Goal: Task Accomplishment & Management: Use online tool/utility

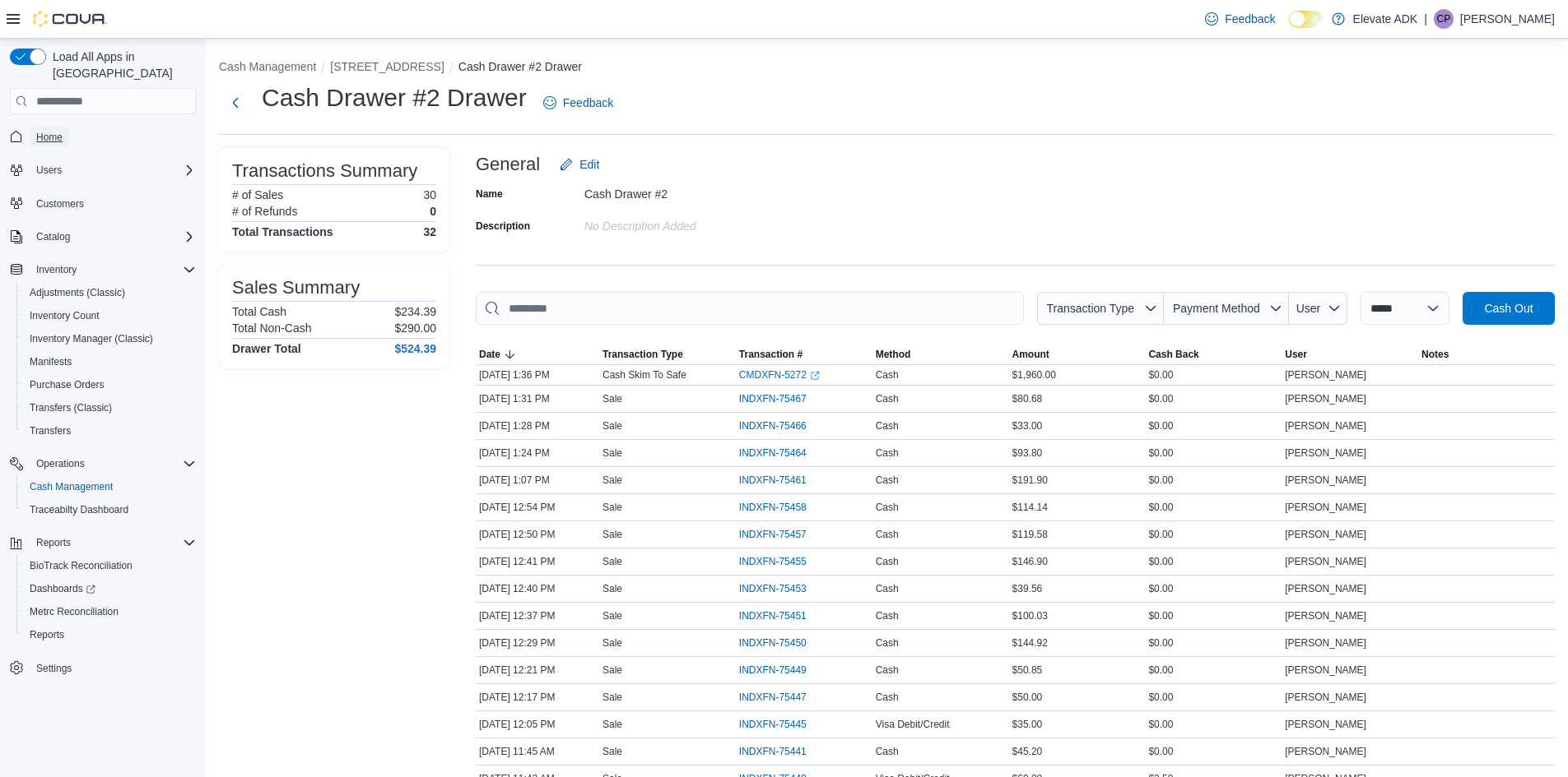
click at [51, 128] on span "Home" at bounding box center [49, 137] width 26 height 19
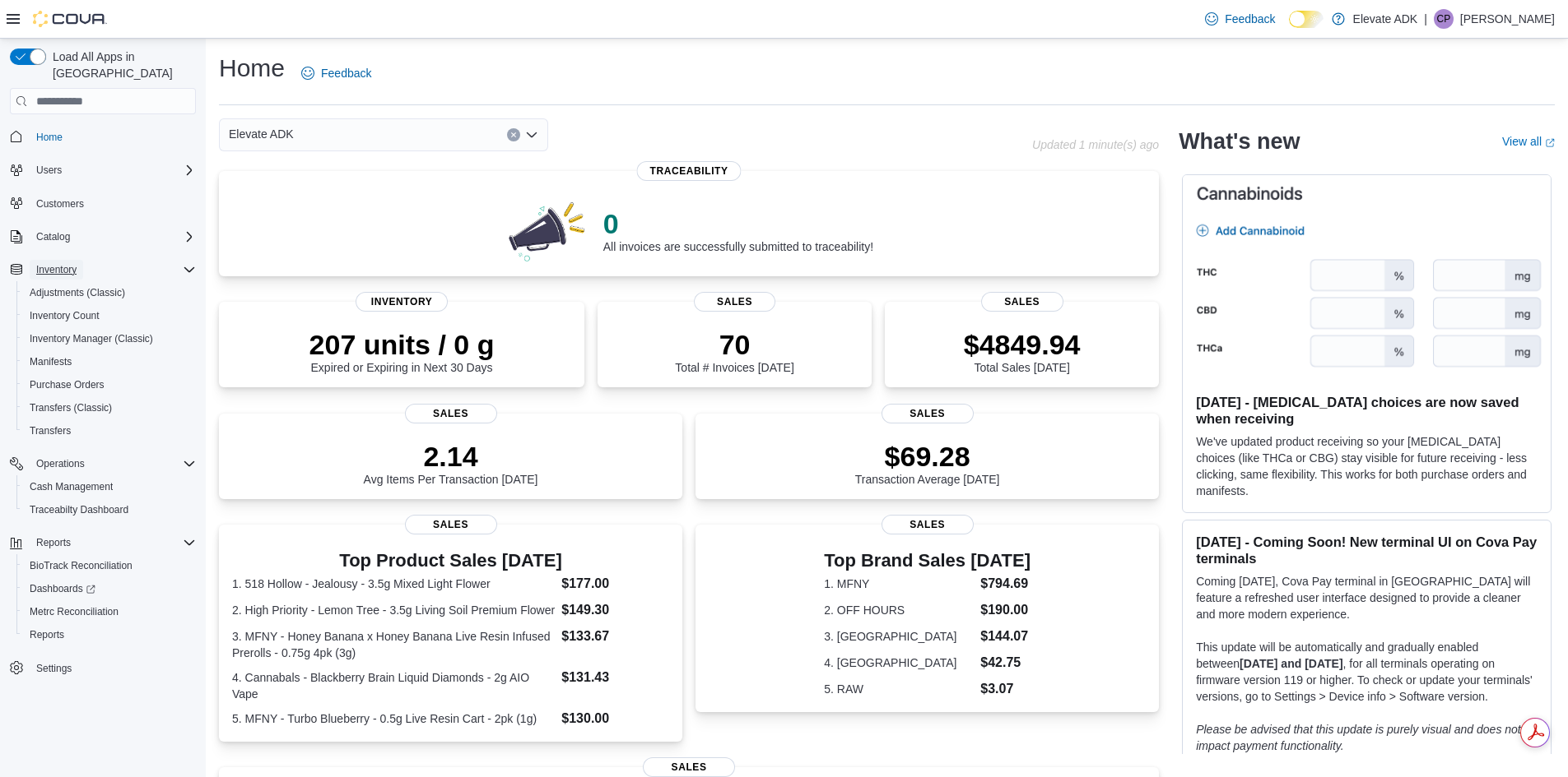
click at [60, 260] on span "Inventory" at bounding box center [56, 269] width 40 height 19
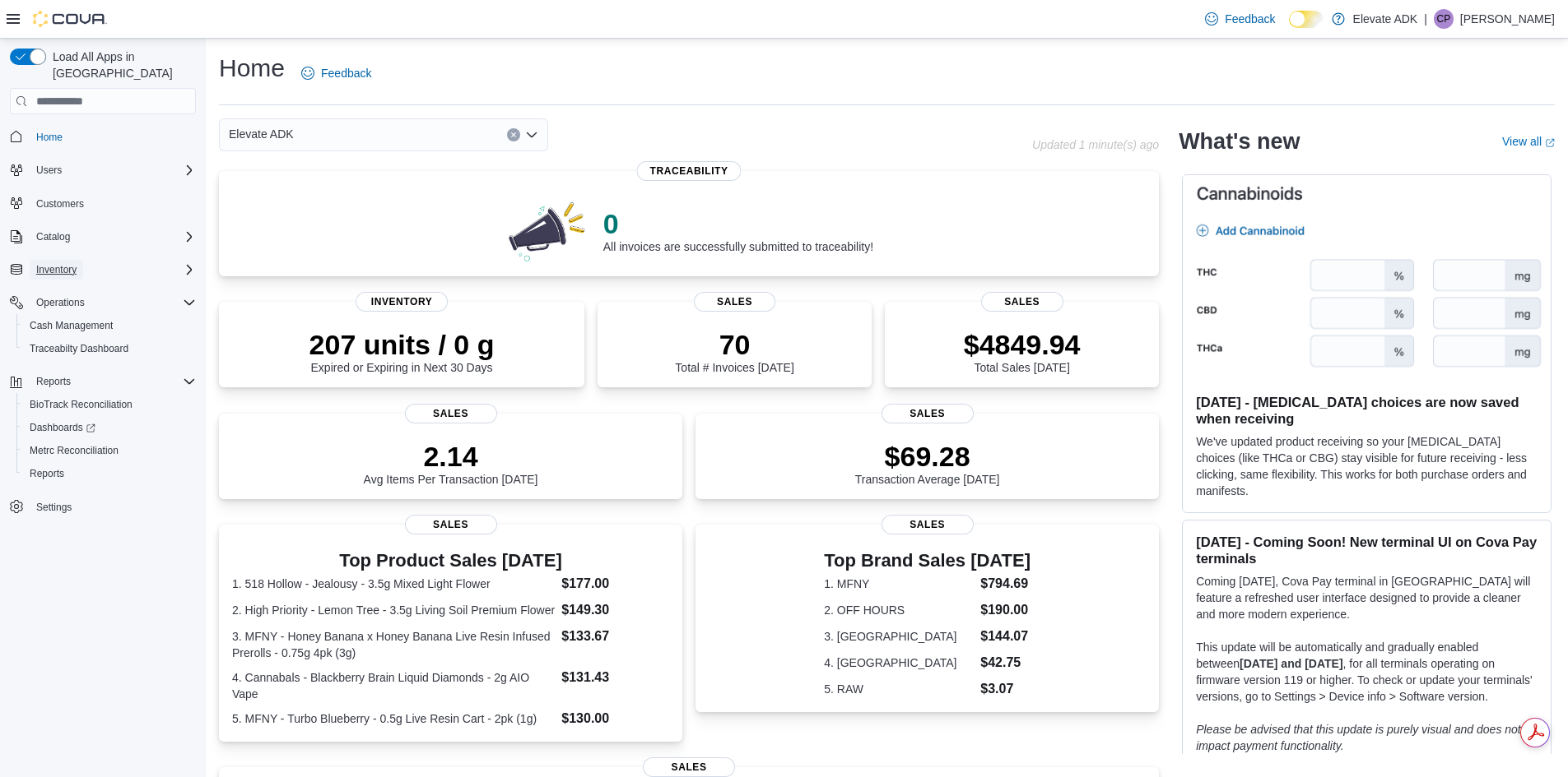
click at [61, 263] on span "Inventory" at bounding box center [56, 269] width 40 height 13
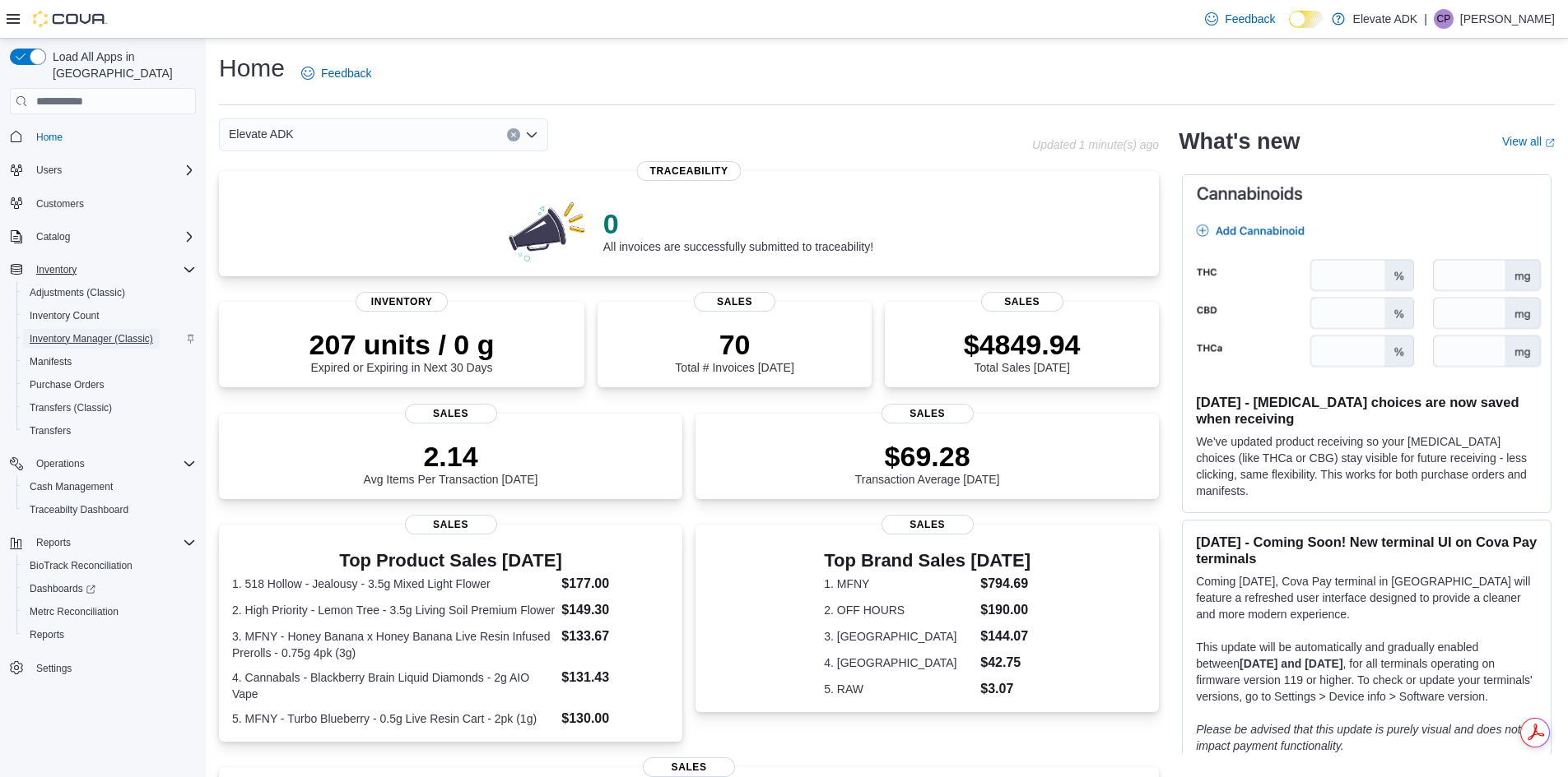
click at [44, 333] on span "Inventory Manager (Classic)" at bounding box center [92, 339] width 123 height 13
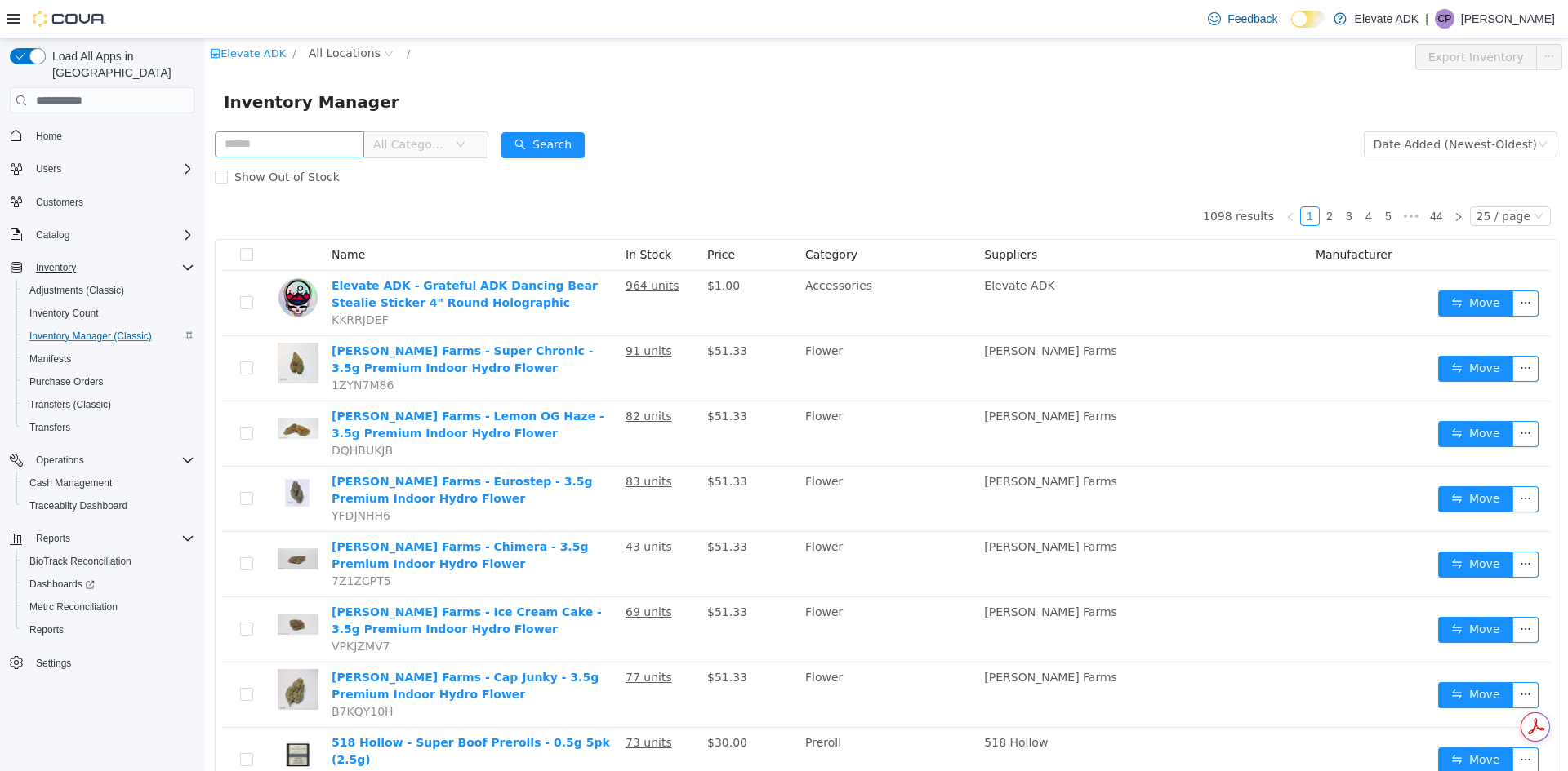
click at [269, 136] on input "text" at bounding box center [289, 144] width 149 height 26
click at [750, 79] on div "Inventory Manager" at bounding box center [886, 102] width 1364 height 52
